Goal: Information Seeking & Learning: Check status

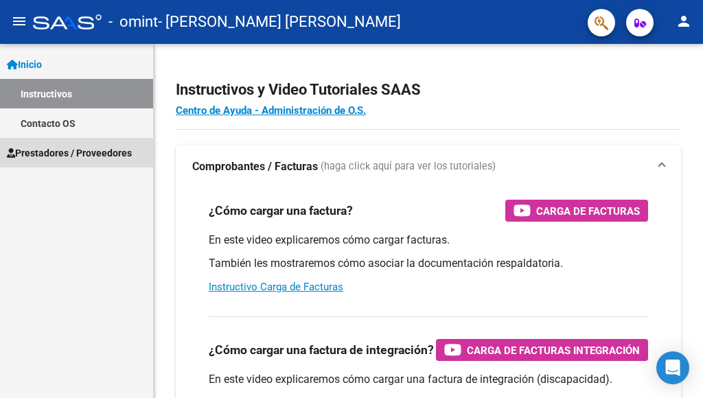
click at [62, 154] on span "Prestadores / Proveedores" at bounding box center [69, 153] width 125 height 15
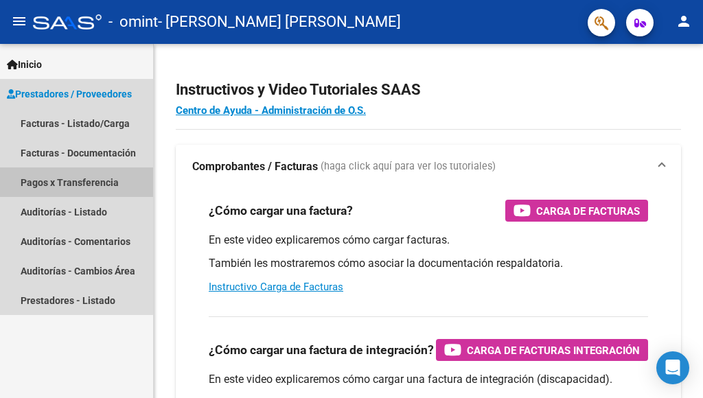
click at [60, 182] on link "Pagos x Transferencia" at bounding box center [76, 183] width 153 height 30
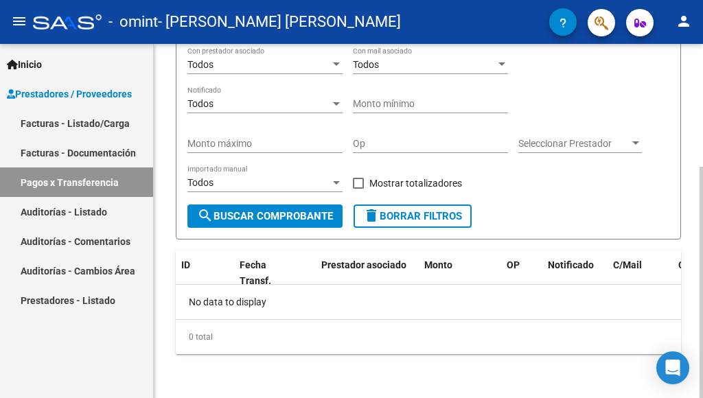
scroll to position [52, 0]
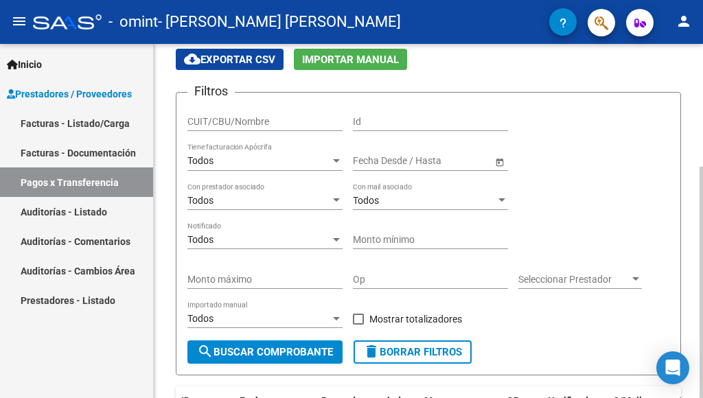
click at [702, 167] on div at bounding box center [701, 282] width 3 height 231
click at [240, 119] on input "CUIT/CBU/Nombre" at bounding box center [264, 122] width 155 height 12
type input "27293979060"
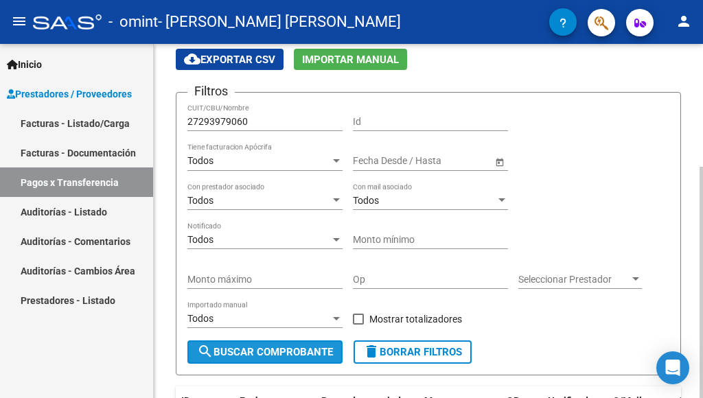
click at [299, 346] on span "search Buscar Comprobante" at bounding box center [265, 352] width 136 height 12
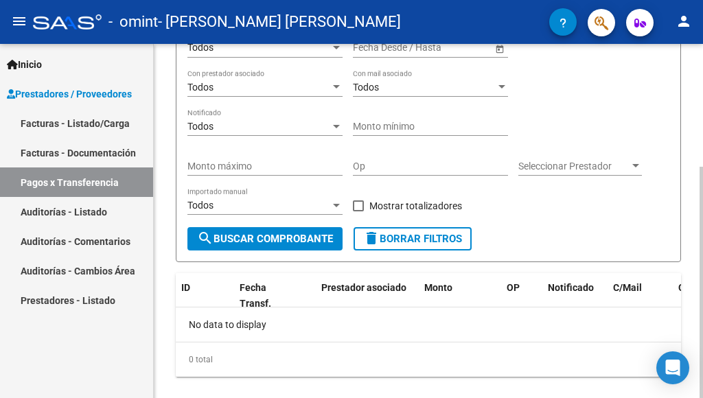
scroll to position [72, 0]
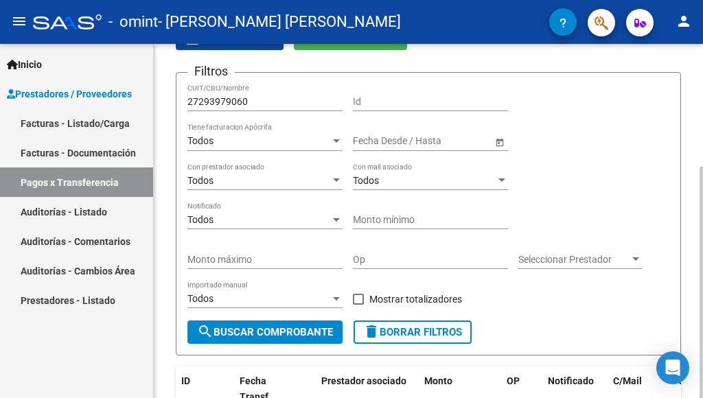
click at [702, 167] on div at bounding box center [701, 282] width 3 height 231
click at [252, 334] on span "search Buscar Comprobante" at bounding box center [265, 332] width 136 height 12
click at [363, 139] on input "text" at bounding box center [378, 141] width 50 height 12
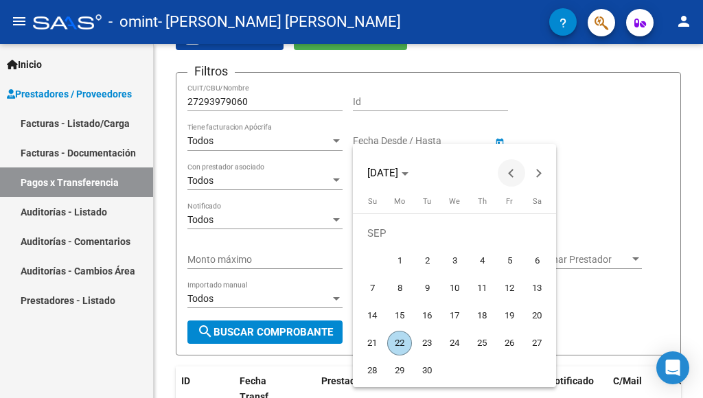
click at [503, 166] on span "Previous month" at bounding box center [511, 172] width 27 height 27
click at [624, 148] on div at bounding box center [351, 199] width 703 height 398
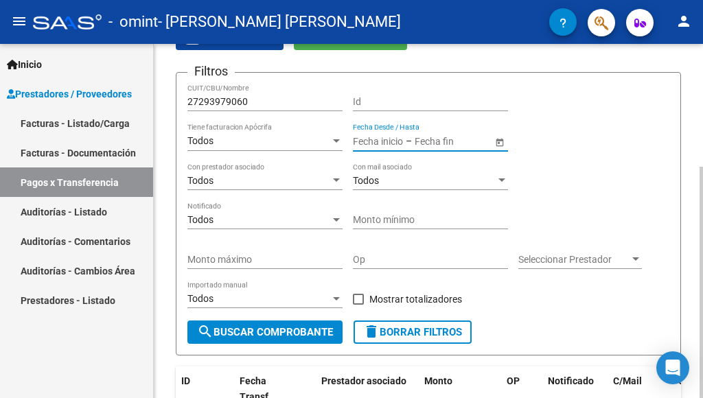
click at [415, 143] on input "text" at bounding box center [448, 141] width 67 height 12
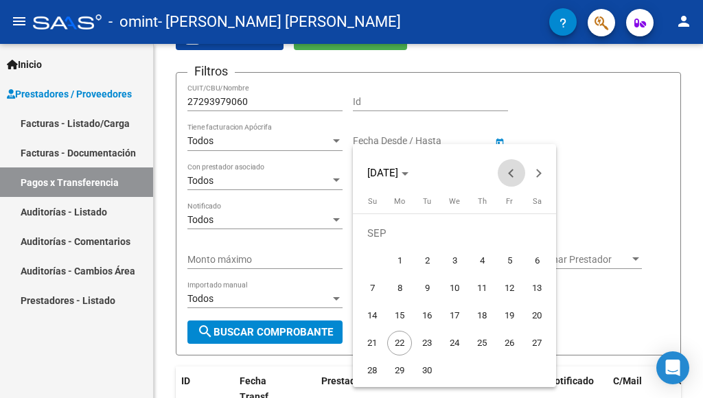
click at [511, 179] on span "Previous month" at bounding box center [511, 172] width 27 height 27
click at [425, 257] on span "1" at bounding box center [427, 261] width 25 height 25
type input "[DATE]"
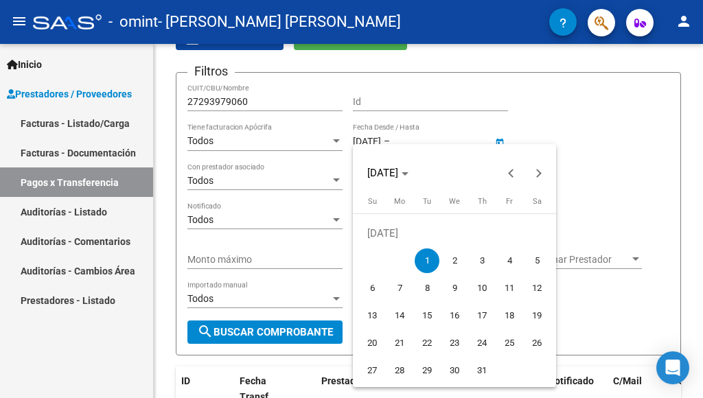
click at [244, 337] on div at bounding box center [351, 199] width 703 height 398
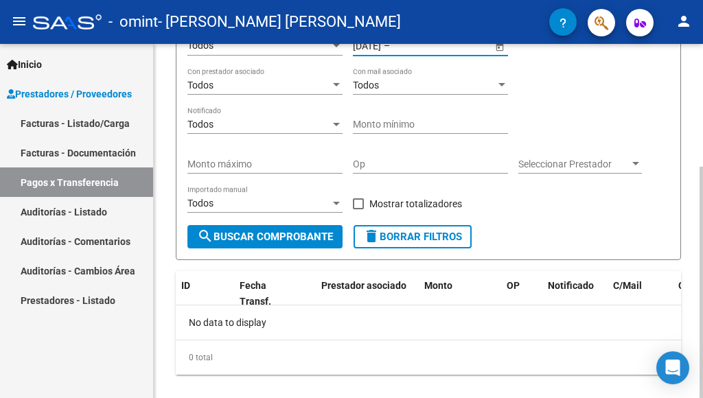
scroll to position [164, 0]
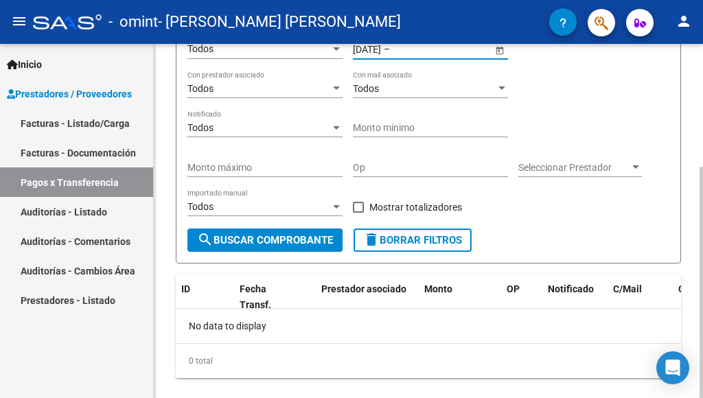
click at [702, 196] on div at bounding box center [701, 282] width 3 height 231
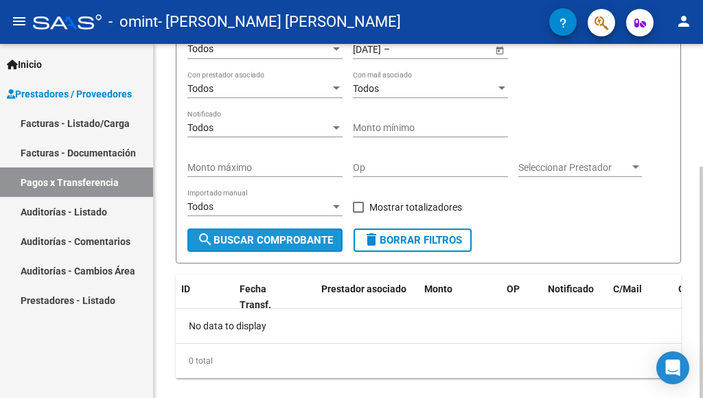
click at [229, 238] on span "search Buscar Comprobante" at bounding box center [265, 240] width 136 height 12
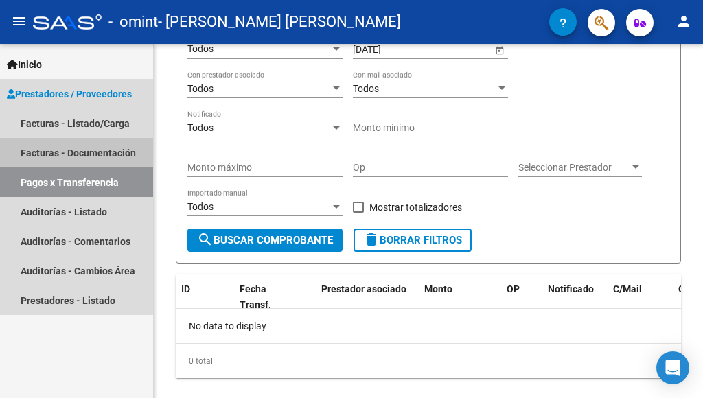
click at [65, 148] on link "Facturas - Documentación" at bounding box center [76, 153] width 153 height 30
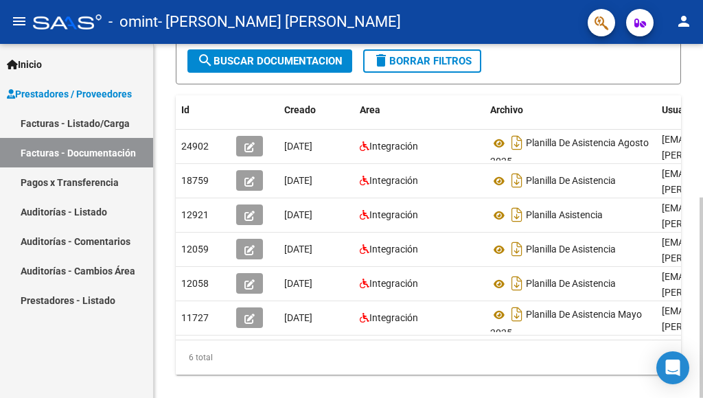
scroll to position [271, 0]
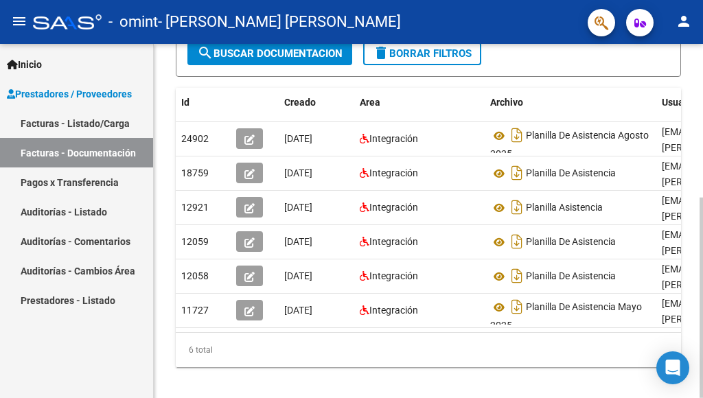
click at [702, 237] on div at bounding box center [701, 298] width 3 height 201
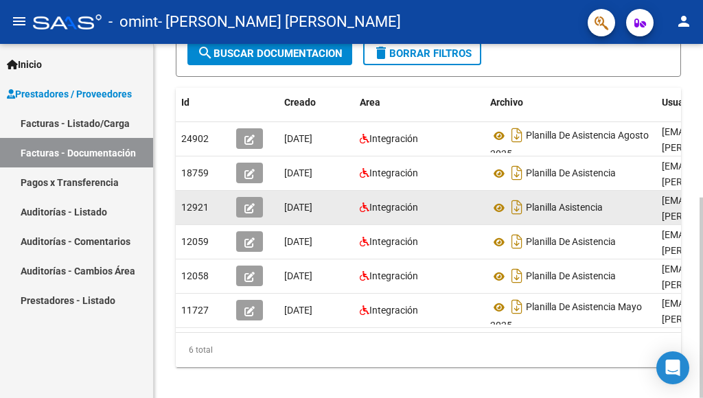
click at [302, 202] on span "[DATE]" at bounding box center [298, 207] width 28 height 11
click at [249, 203] on icon "button" at bounding box center [249, 208] width 10 height 10
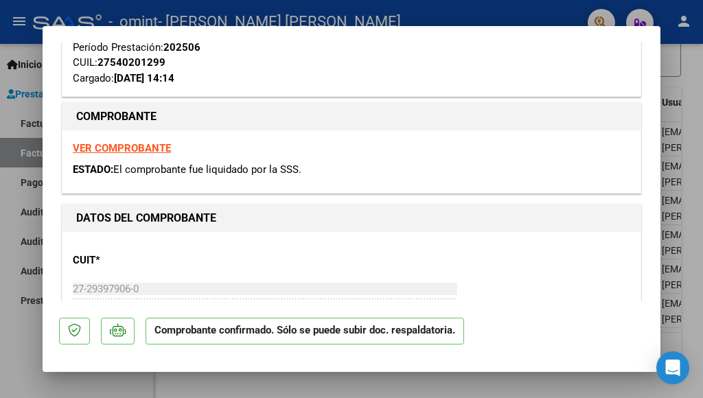
scroll to position [349, 0]
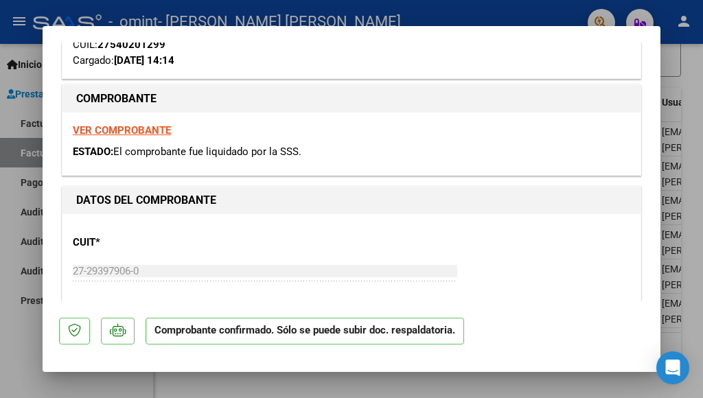
click at [130, 131] on strong "VER COMPROBANTE" at bounding box center [122, 130] width 98 height 12
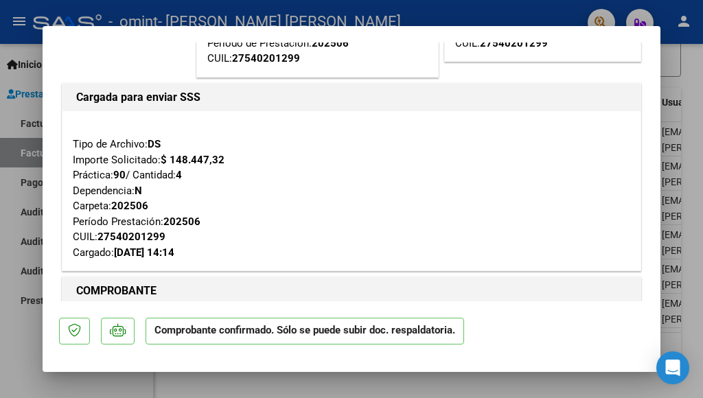
scroll to position [0, 0]
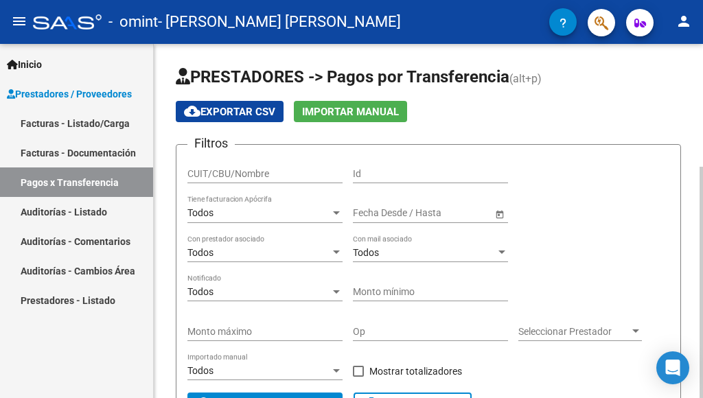
scroll to position [119, 0]
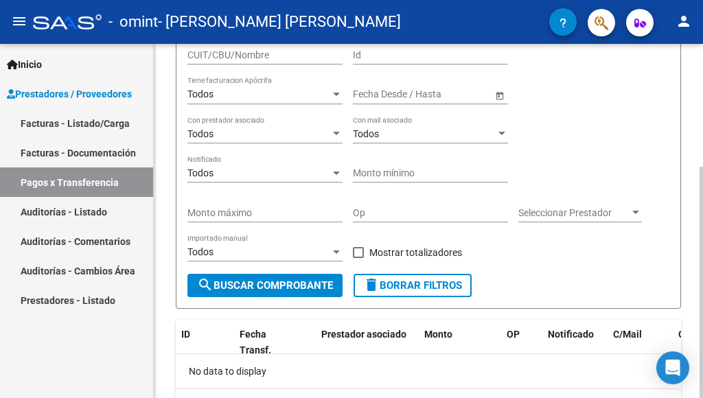
click at [699, 197] on div "PRESTADORES -> Pagos por Transferencia (alt+p) cloud_download Exportar CSV Impo…" at bounding box center [430, 196] width 553 height 542
click at [257, 291] on span "search Buscar Comprobante" at bounding box center [265, 285] width 136 height 12
drag, startPoint x: 700, startPoint y: 126, endPoint x: 700, endPoint y: 178, distance: 52.2
click at [700, 178] on div "PRESTADORES -> Pagos por Transferencia (alt+p) cloud_download Exportar CSV Impo…" at bounding box center [430, 196] width 553 height 542
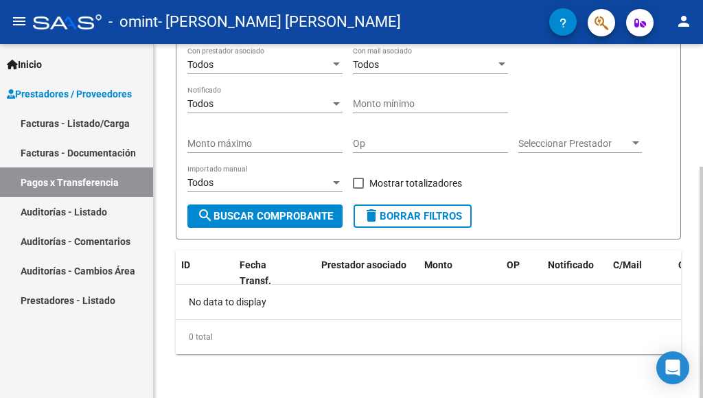
scroll to position [0, 0]
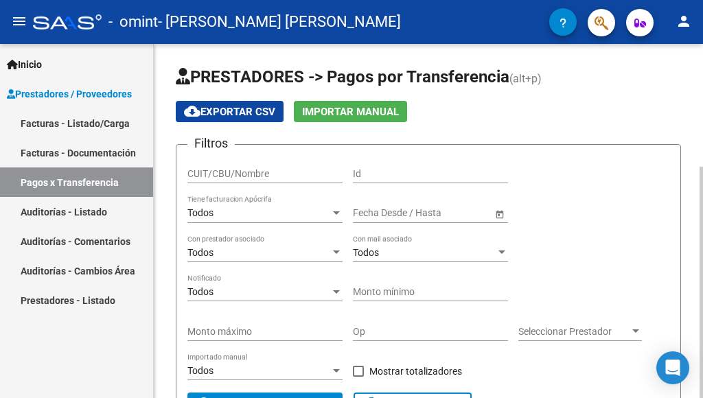
click at [702, 167] on div at bounding box center [701, 282] width 3 height 231
click at [89, 147] on link "Facturas - Documentación" at bounding box center [76, 153] width 153 height 30
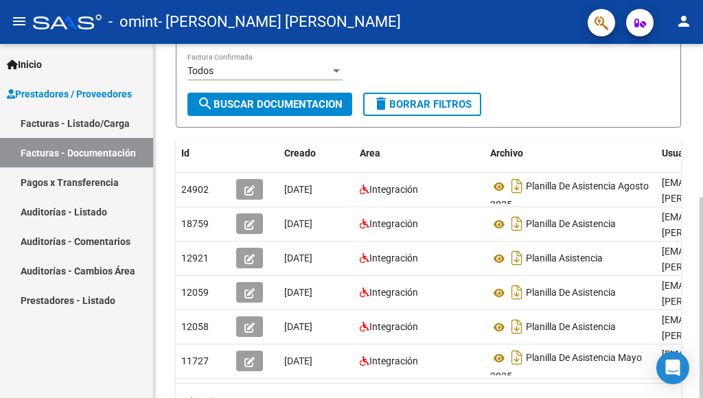
scroll to position [222, 0]
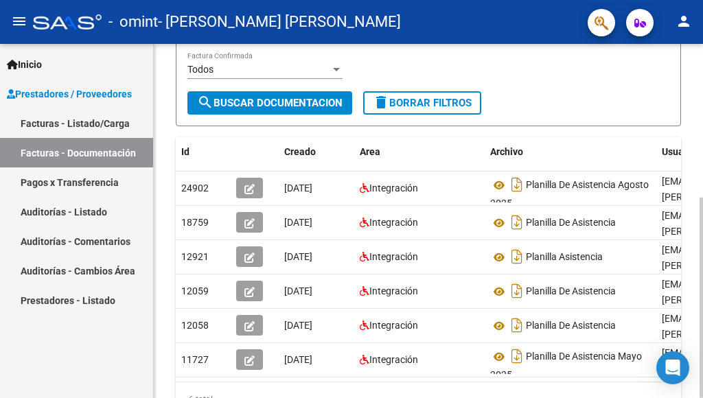
click at [702, 282] on div at bounding box center [701, 298] width 3 height 201
click at [560, 76] on div "Filtros Id CUIT / Razón Social Pto. Venta Nro. Comprobante Descripción [DATE] […" at bounding box center [428, 12] width 482 height 158
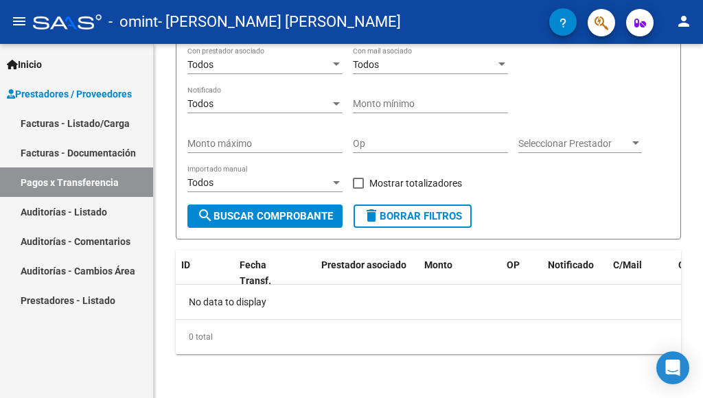
scroll to position [188, 0]
